Goal: Task Accomplishment & Management: Manage account settings

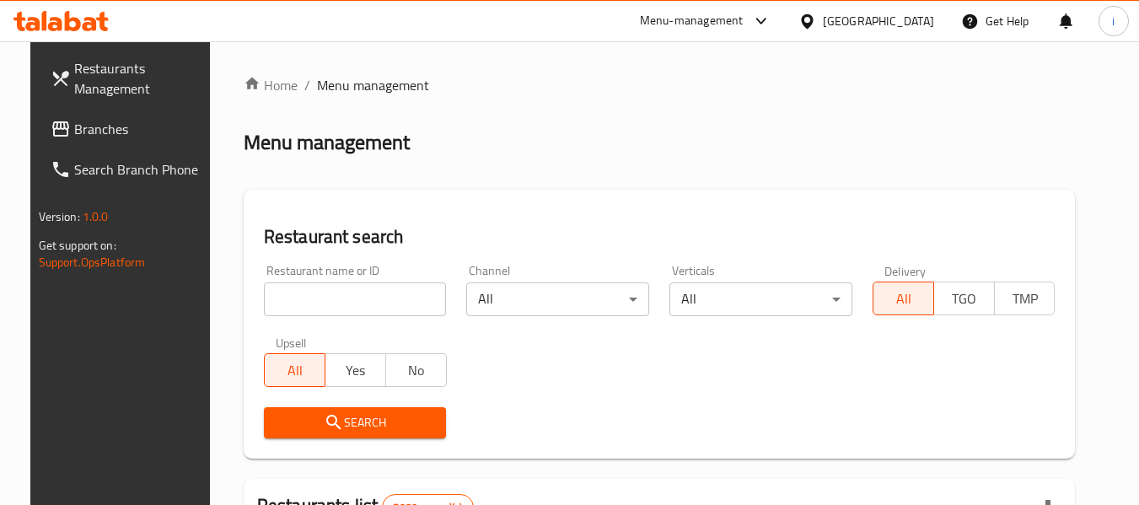
click at [743, 24] on div "Menu-management" at bounding box center [692, 21] width 104 height 20
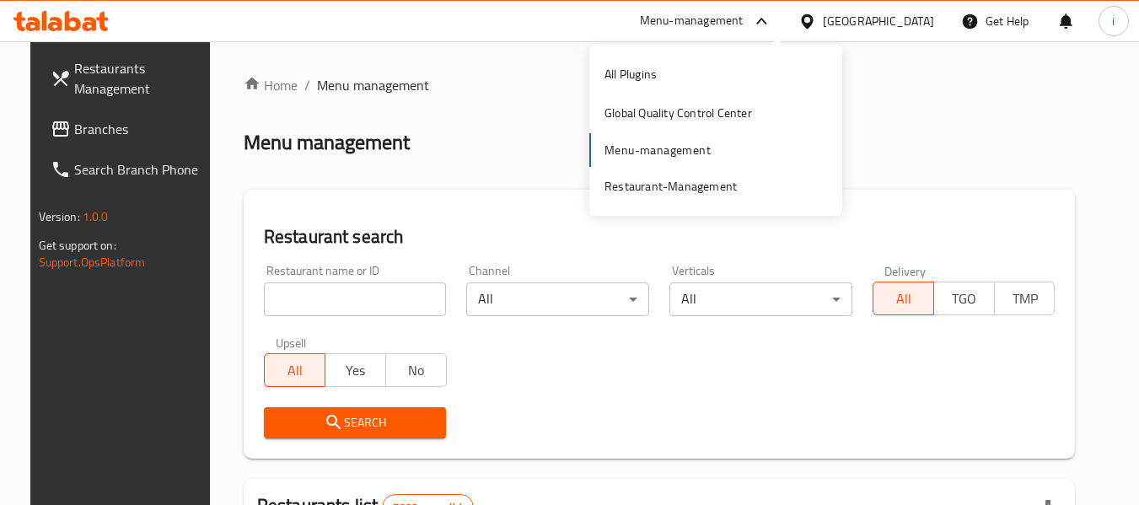
click at [119, 137] on span "Branches" at bounding box center [140, 129] width 133 height 20
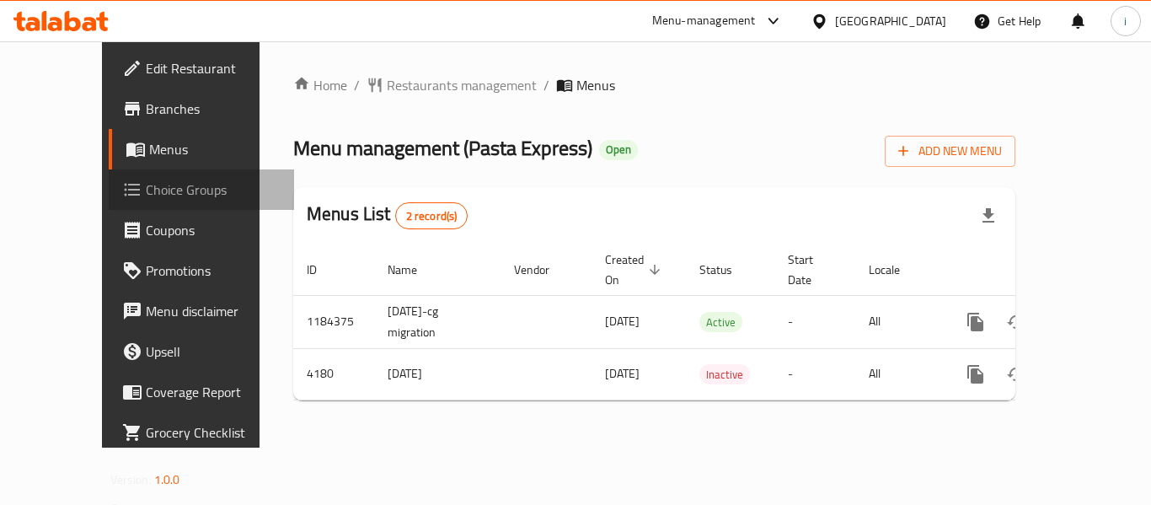
click at [146, 194] on span "Choice Groups" at bounding box center [213, 190] width 135 height 20
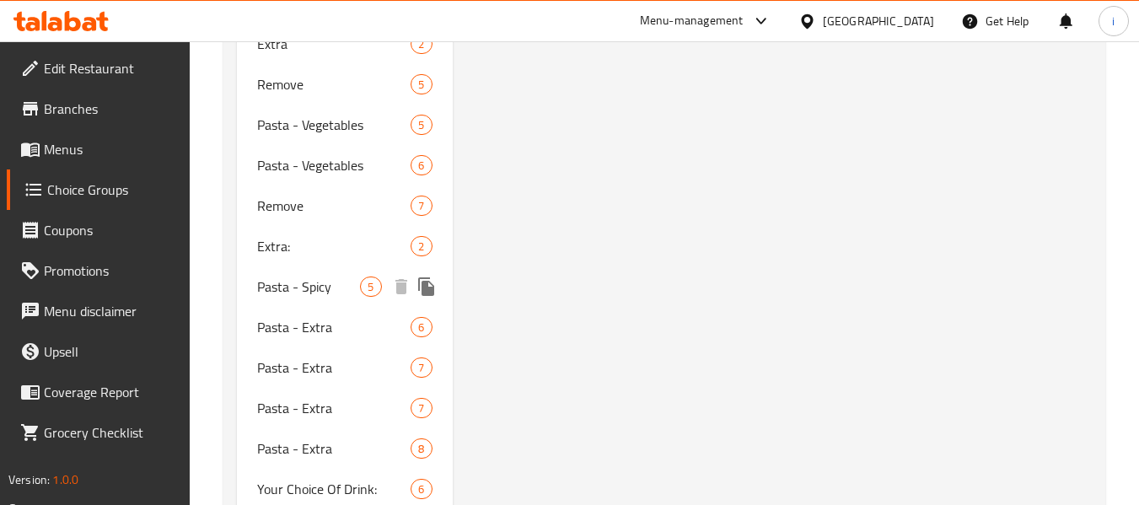
scroll to position [4570, 0]
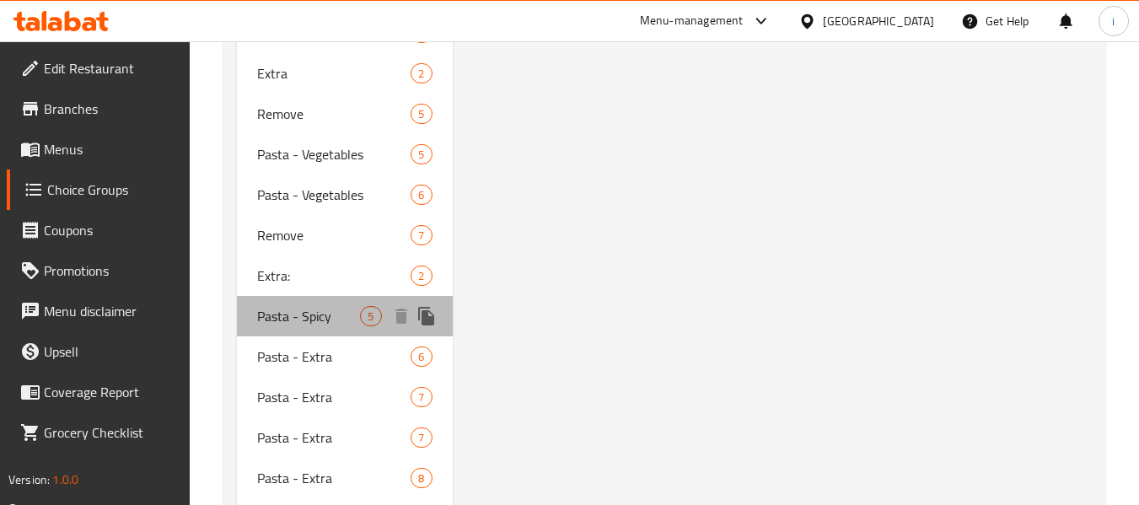
click at [294, 326] on span "Pasta - Spicy" at bounding box center [308, 316] width 103 height 20
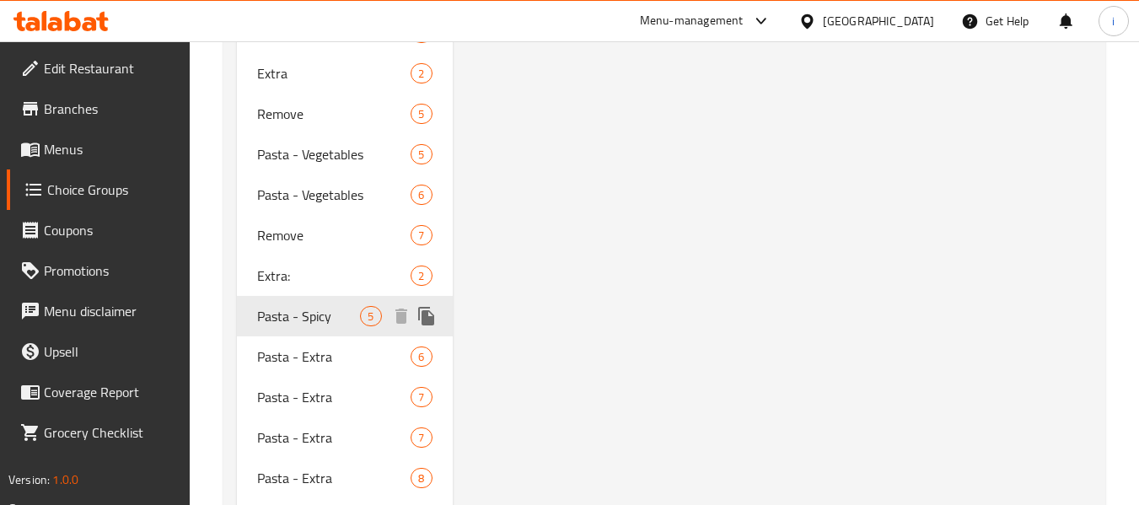
type input "Pasta - Spicy"
type input "حار أو بارد"
type input "0"
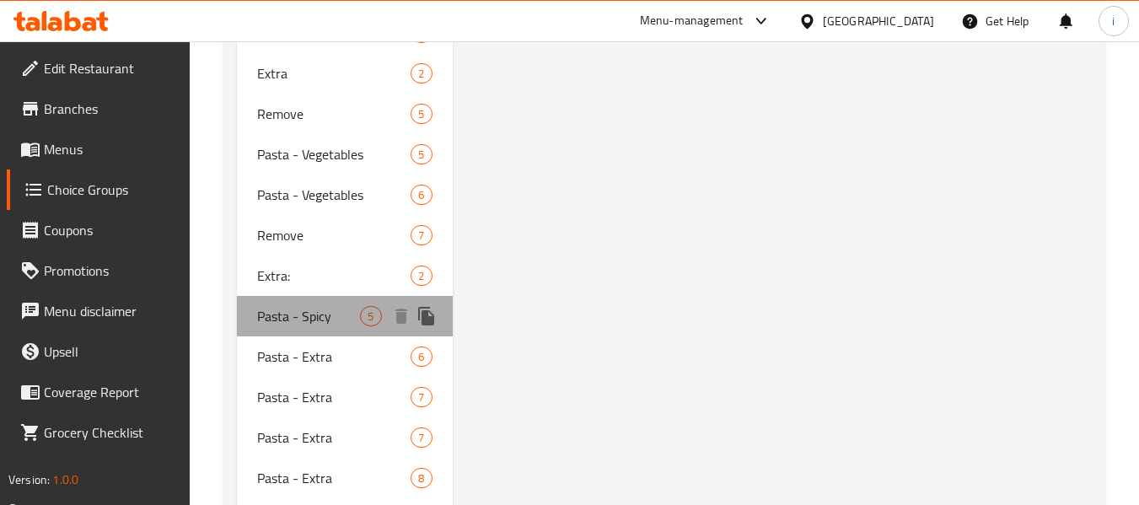
click at [294, 319] on span "Pasta - Spicy" at bounding box center [308, 316] width 103 height 20
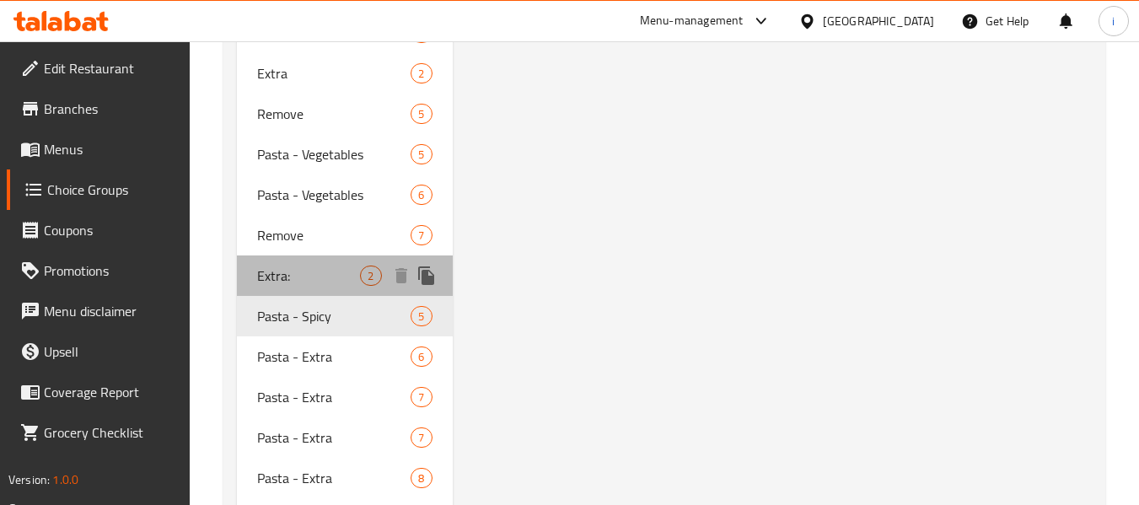
click at [296, 287] on div "Extra: 2" at bounding box center [344, 275] width 215 height 40
type input "Extra:"
type input "الإضافات:"
type input "1"
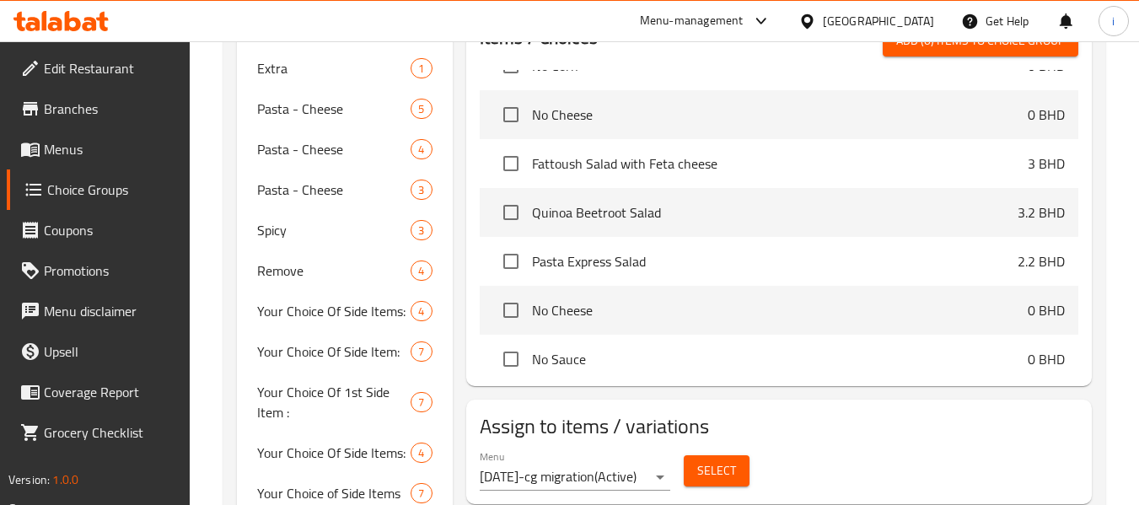
scroll to position [609, 0]
